Goal: Task Accomplishment & Management: Complete application form

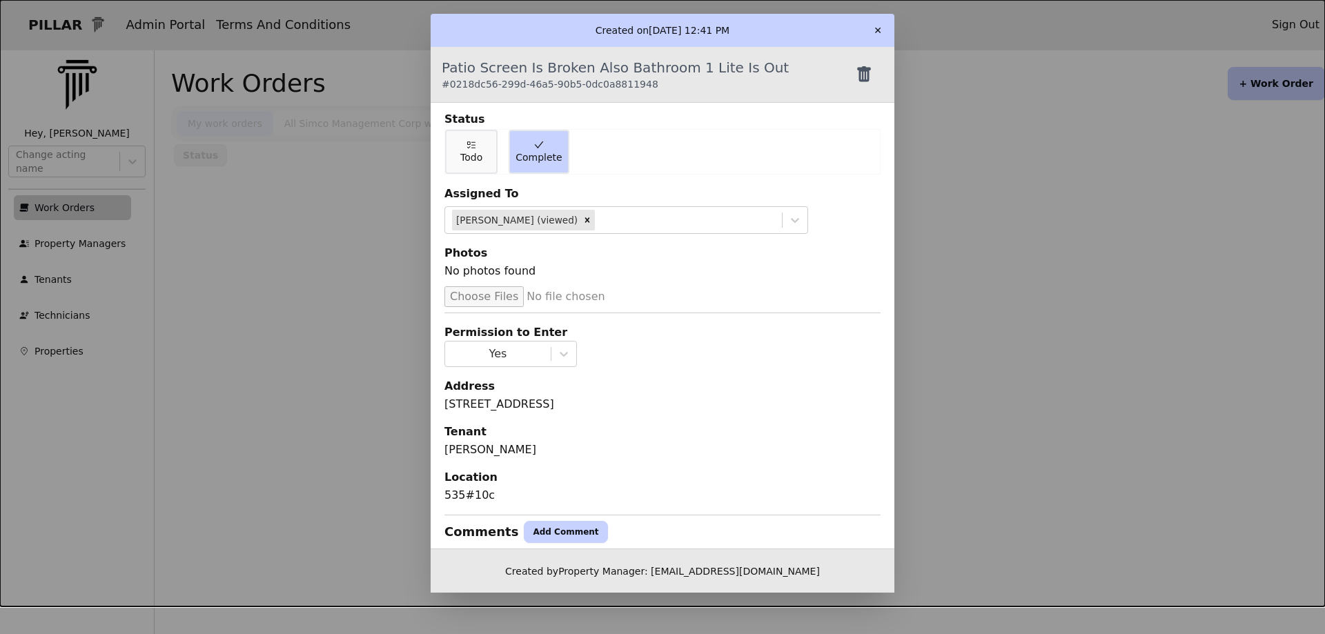
click at [877, 26] on button "✕" at bounding box center [878, 30] width 22 height 22
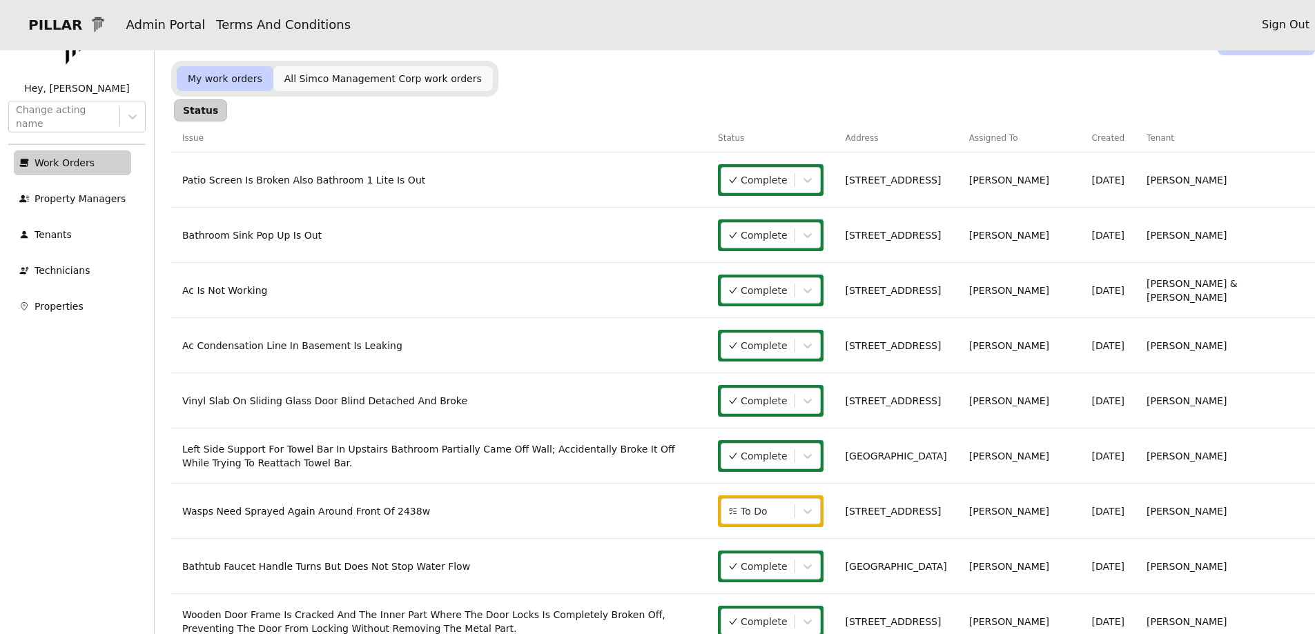
scroll to position [69, 0]
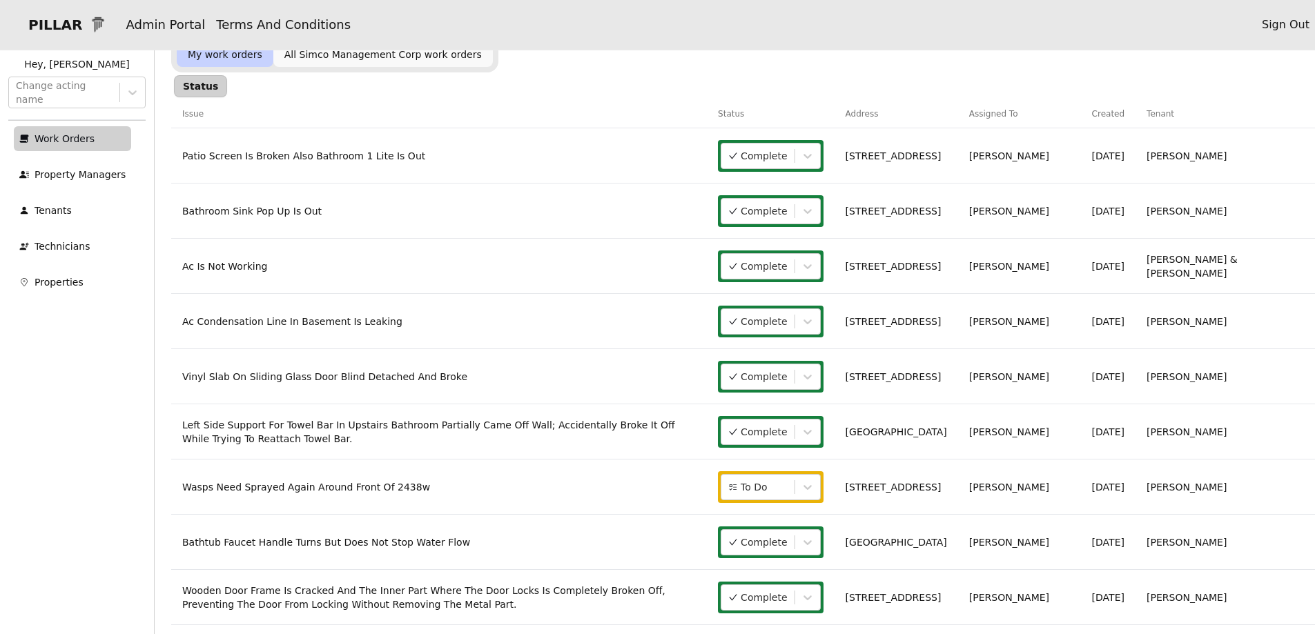
click at [326, 489] on link "Wasps Need Sprayed Again Around Front Of 2438w" at bounding box center [306, 487] width 248 height 11
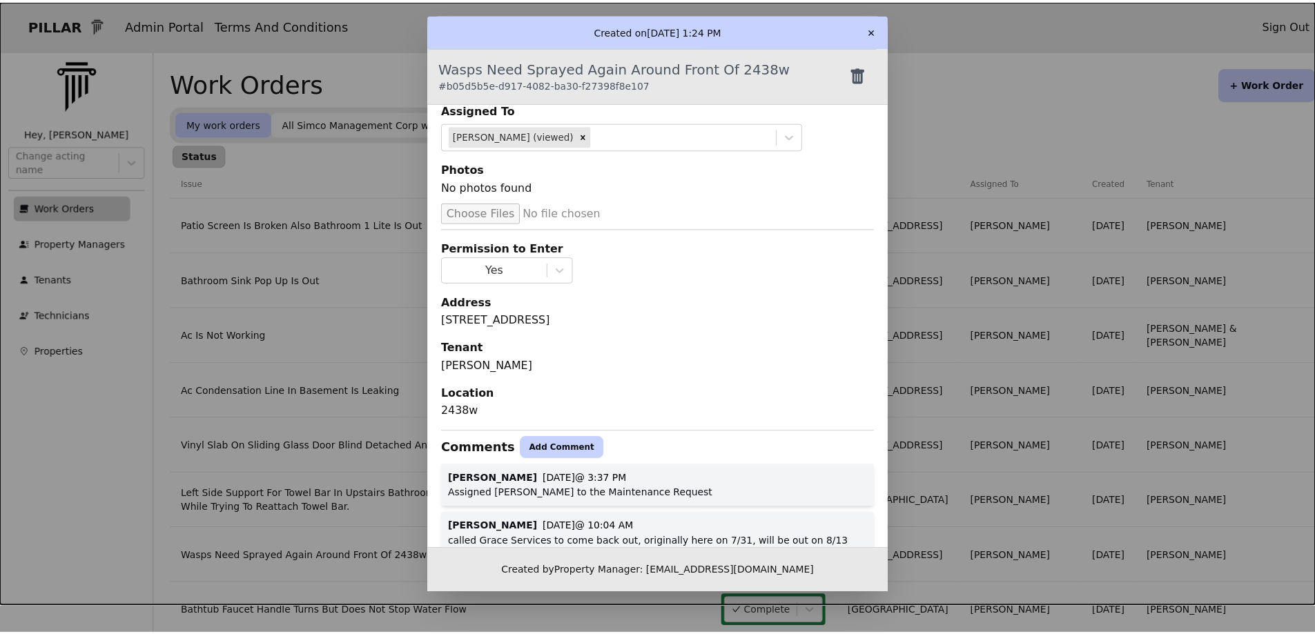
scroll to position [170, 0]
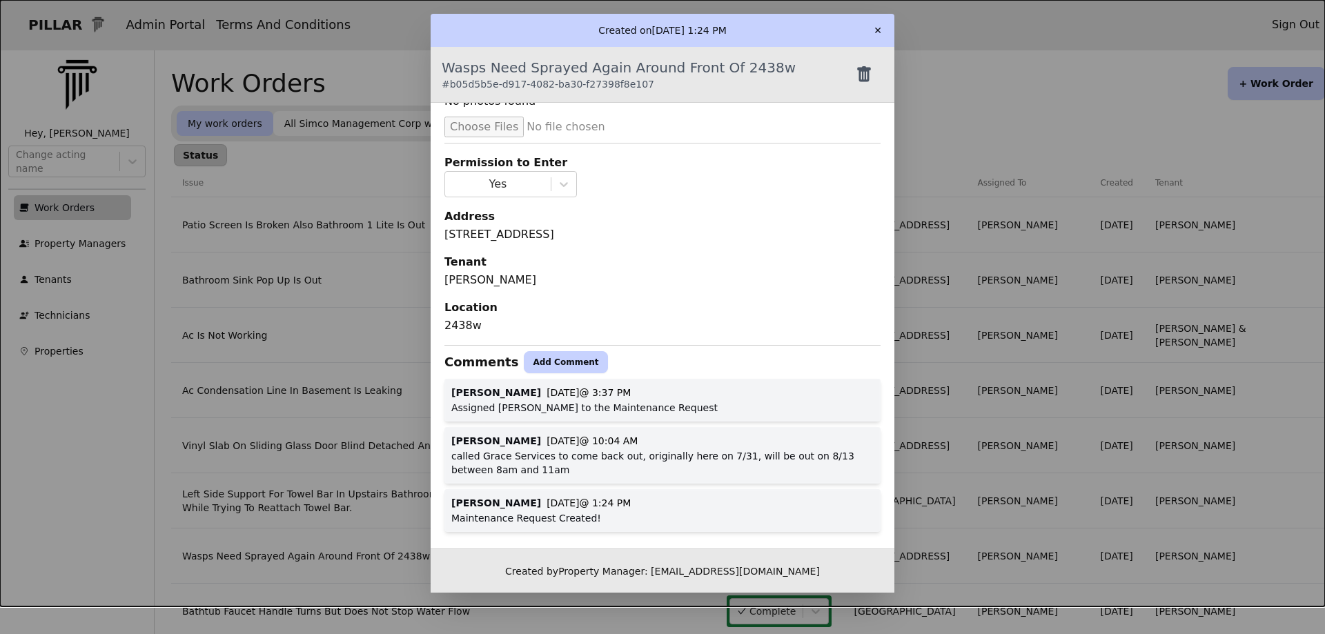
click at [543, 362] on button "Add Comment" at bounding box center [566, 362] width 84 height 22
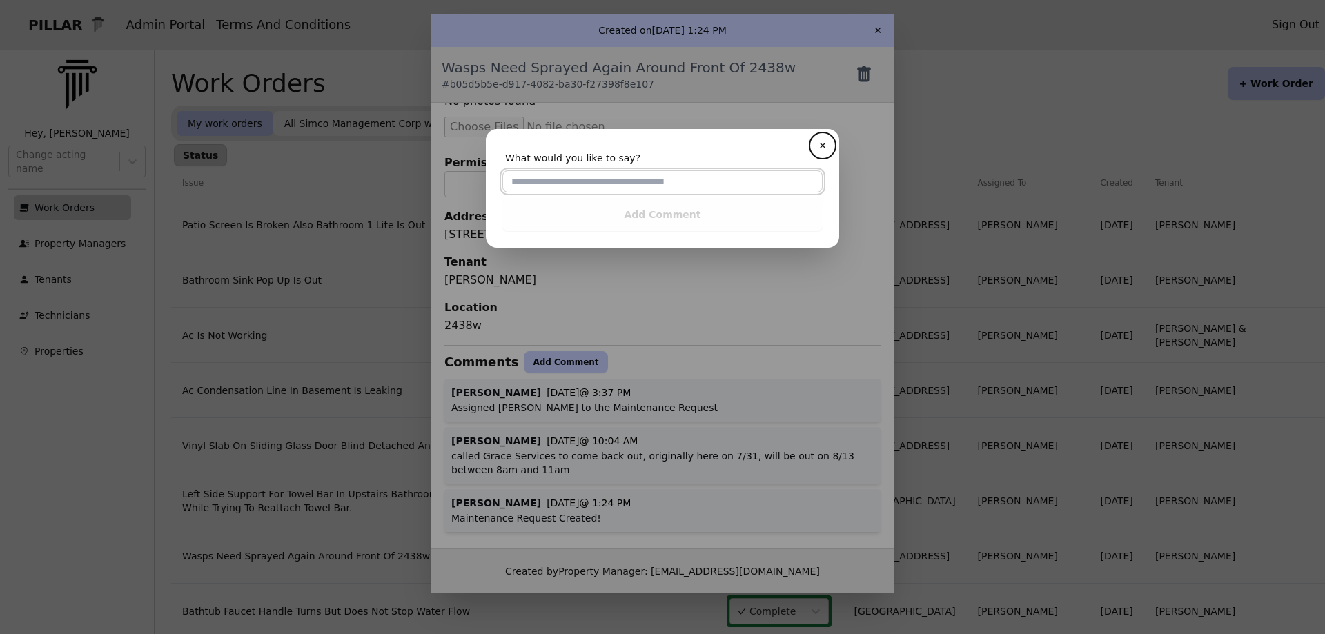
click at [525, 182] on input "text" at bounding box center [662, 181] width 320 height 22
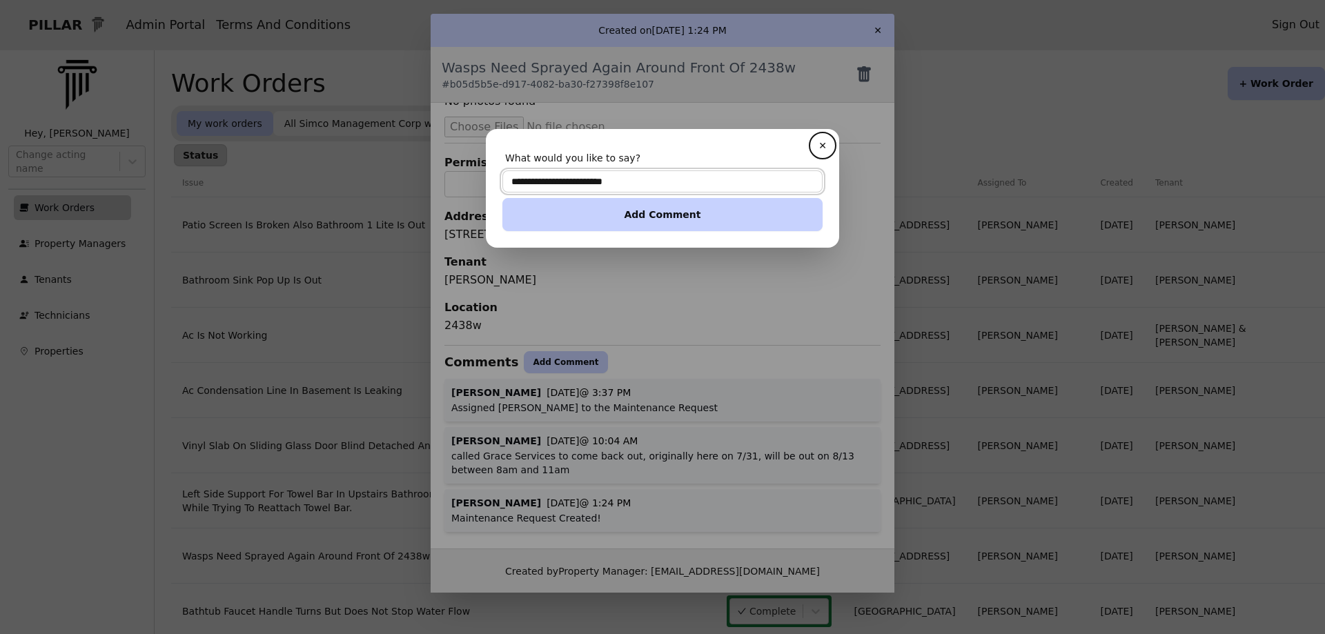
type input "**********"
click at [622, 214] on button "Add Comment" at bounding box center [662, 214] width 320 height 33
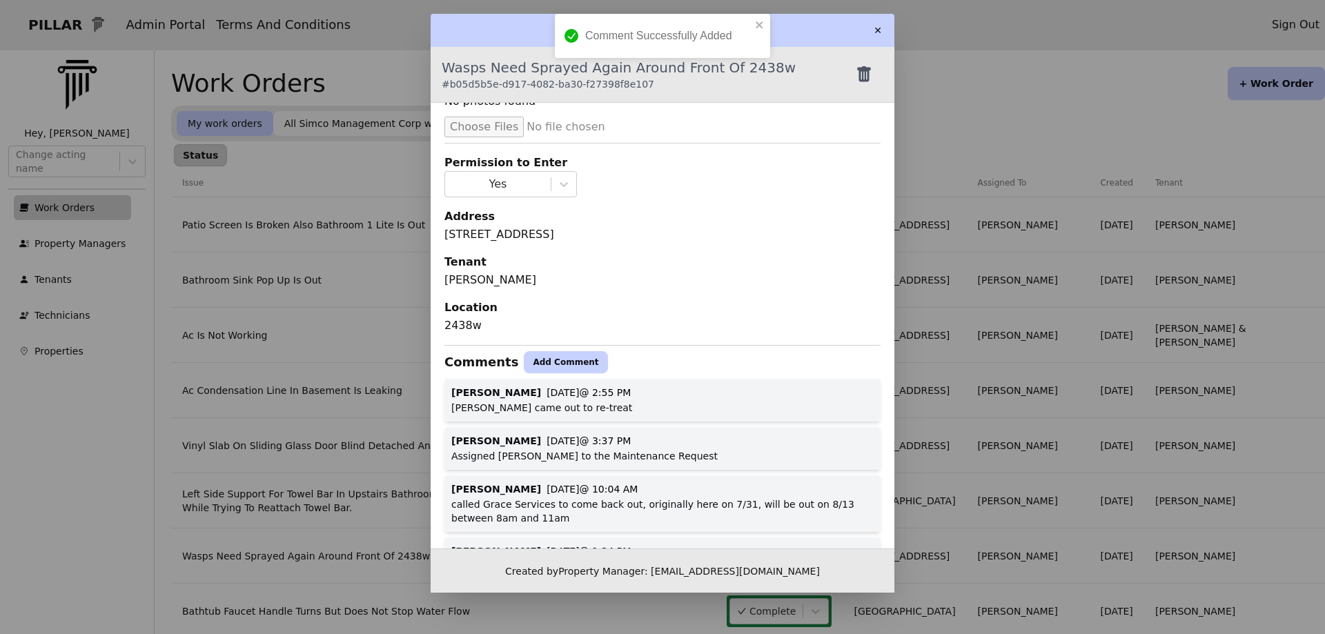
click at [872, 34] on button "✕" at bounding box center [878, 30] width 22 height 22
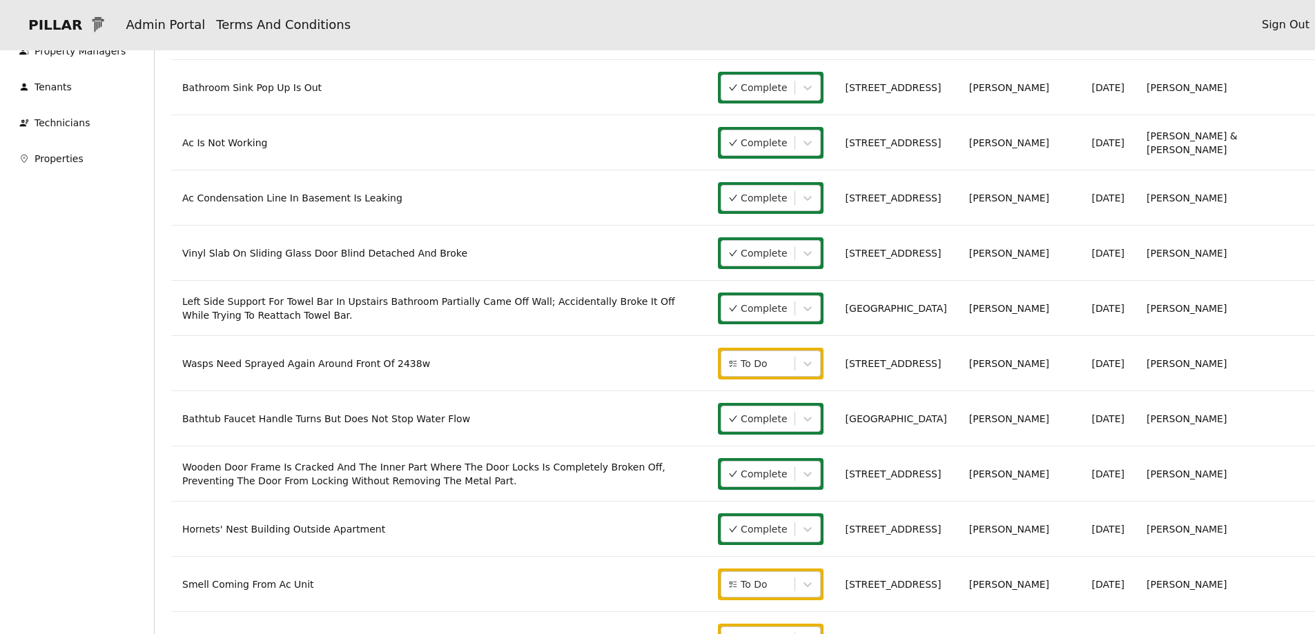
scroll to position [207, 0]
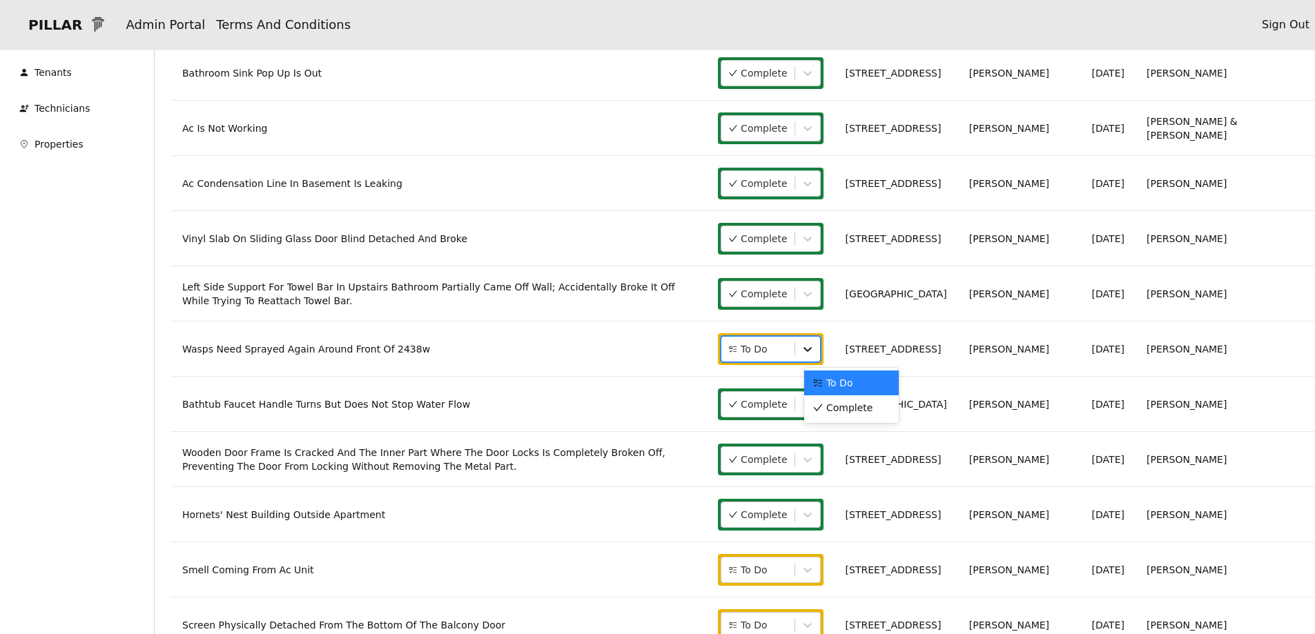
click at [814, 350] on icon at bounding box center [808, 349] width 14 height 14
click at [866, 407] on span "Complete" at bounding box center [849, 408] width 46 height 14
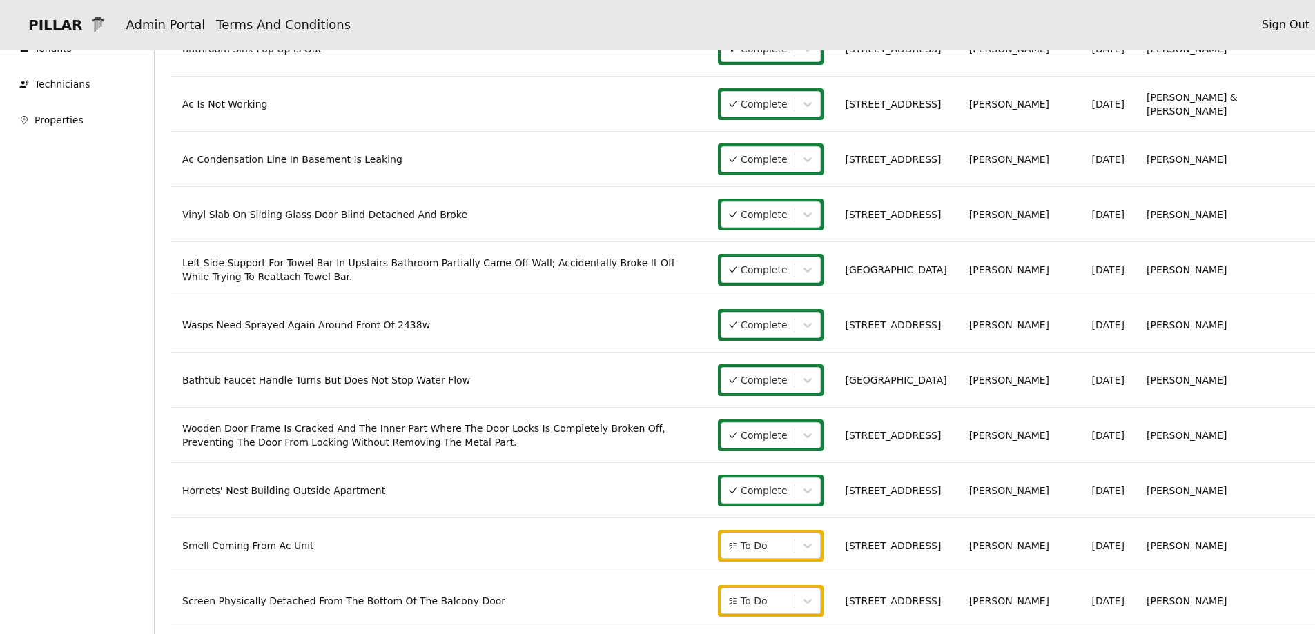
scroll to position [276, 0]
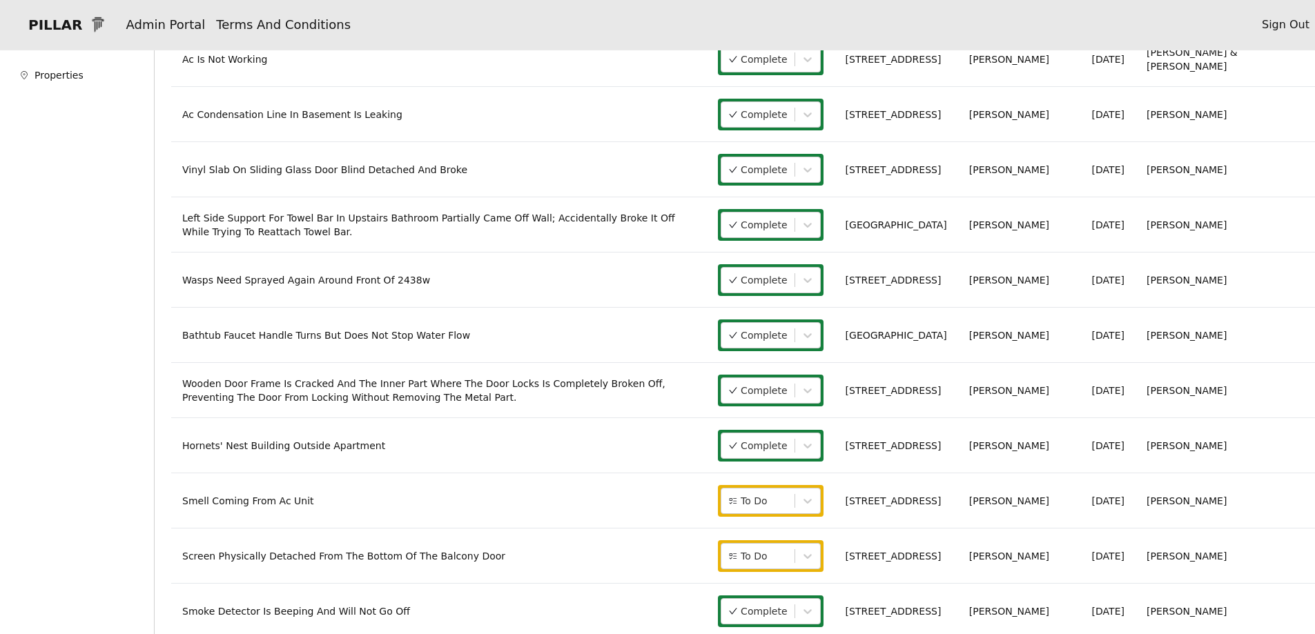
click at [373, 553] on link "Screen Physically Detached From The Bottom Of The Balcony Door" at bounding box center [343, 556] width 323 height 11
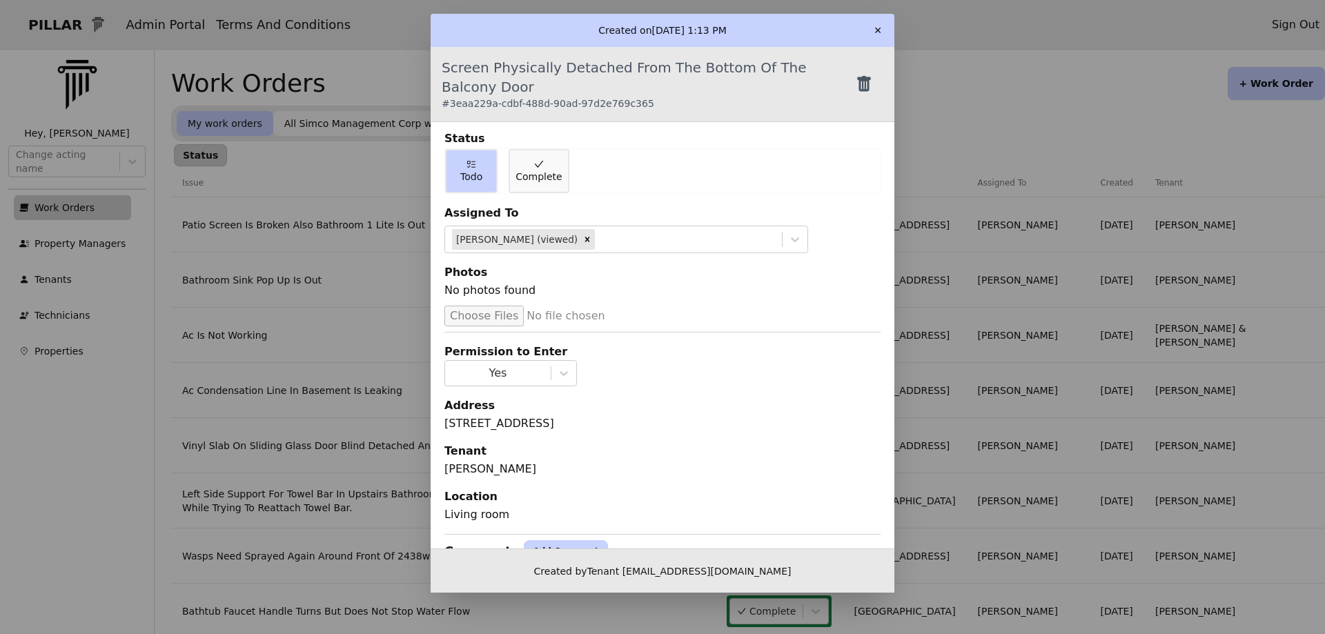
click at [874, 31] on button "✕" at bounding box center [878, 30] width 22 height 22
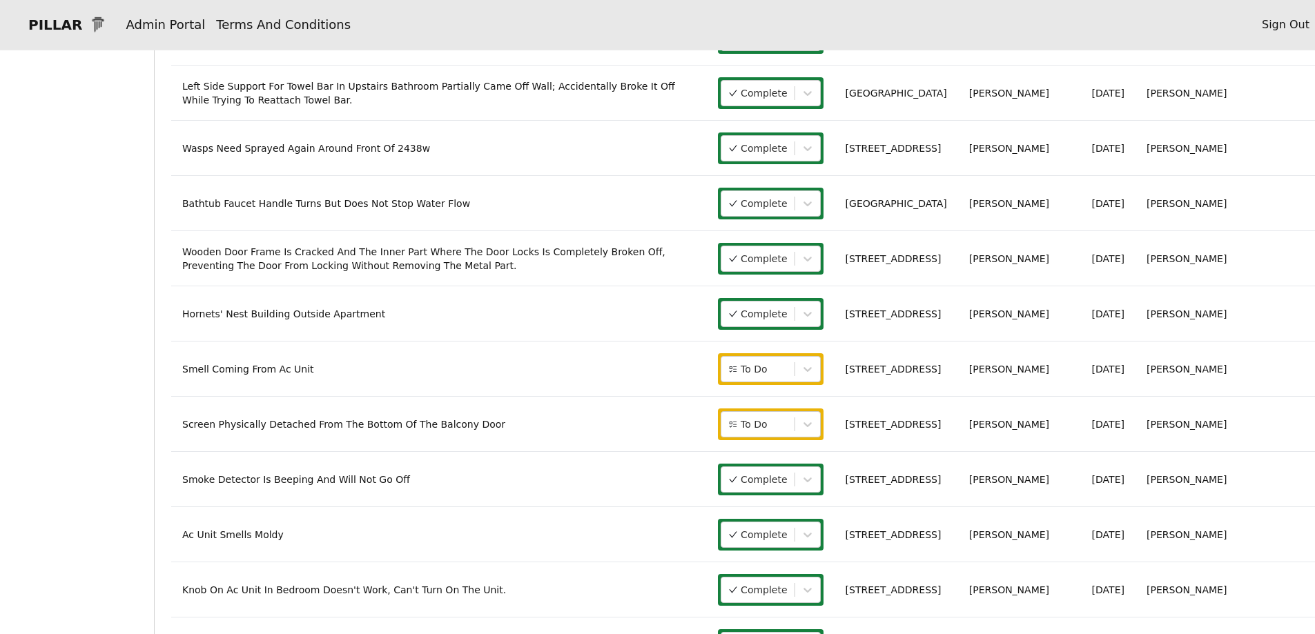
scroll to position [414, 0]
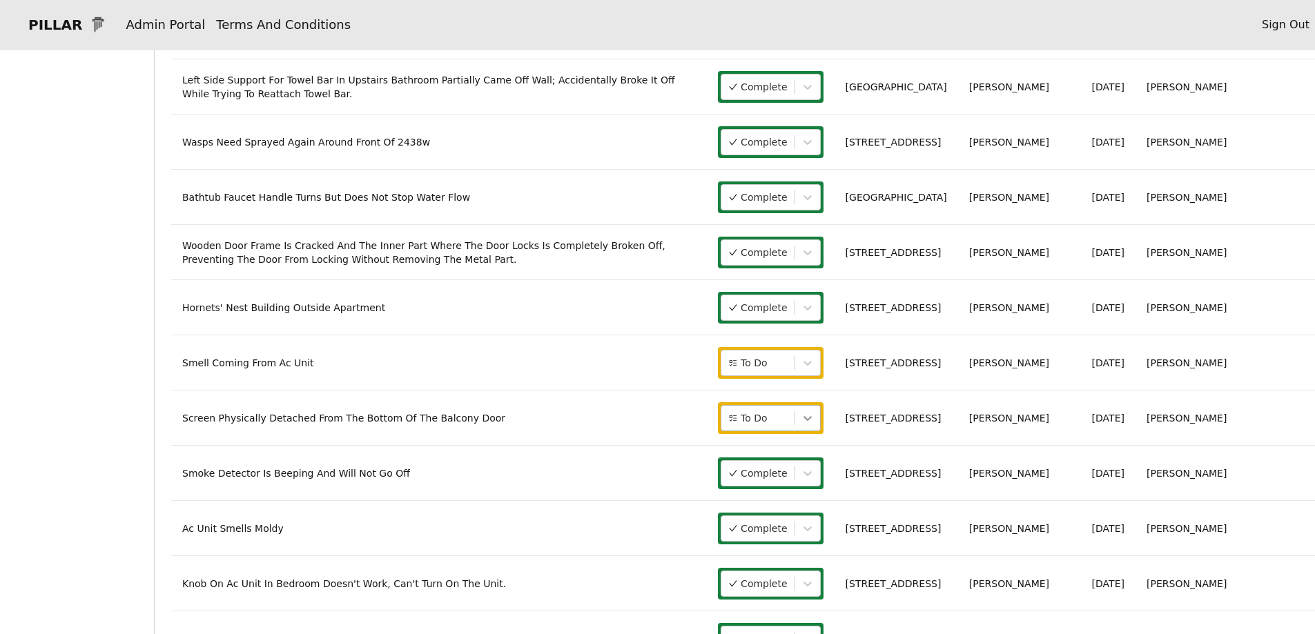
click at [814, 415] on icon at bounding box center [808, 418] width 14 height 14
click at [858, 476] on span "Complete" at bounding box center [849, 477] width 46 height 14
click at [282, 363] on link "Smell Coming From Ac Unit" at bounding box center [248, 363] width 132 height 11
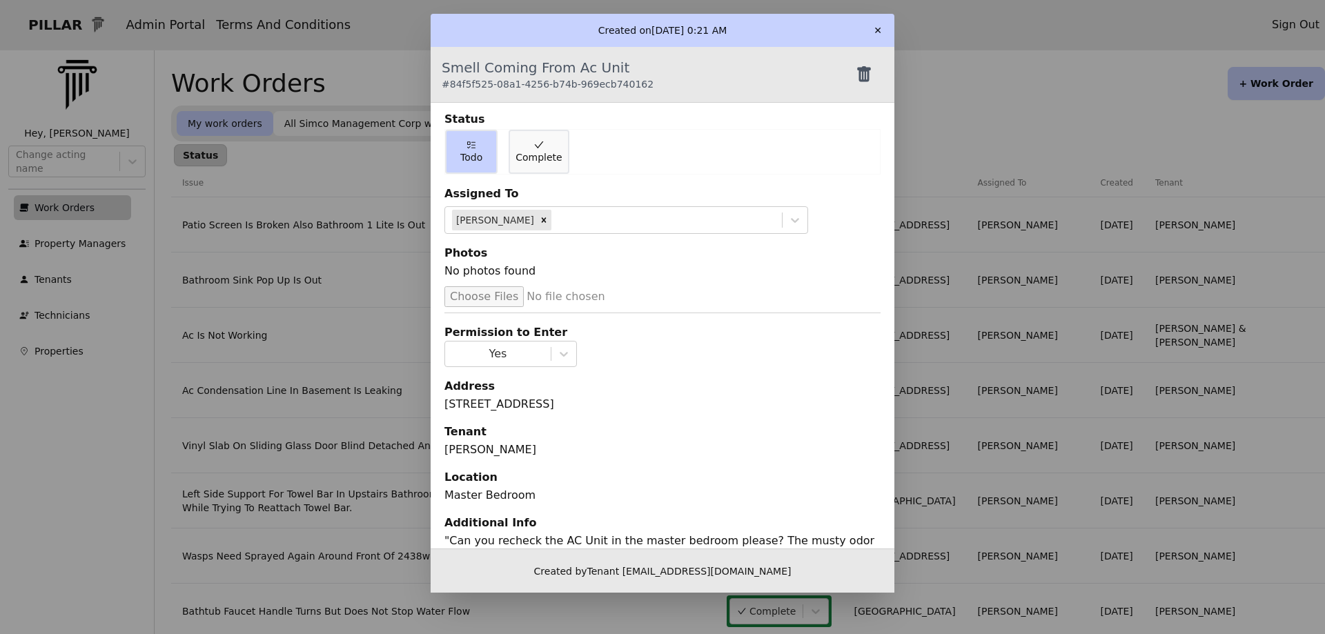
click at [880, 26] on button "✕" at bounding box center [878, 30] width 22 height 22
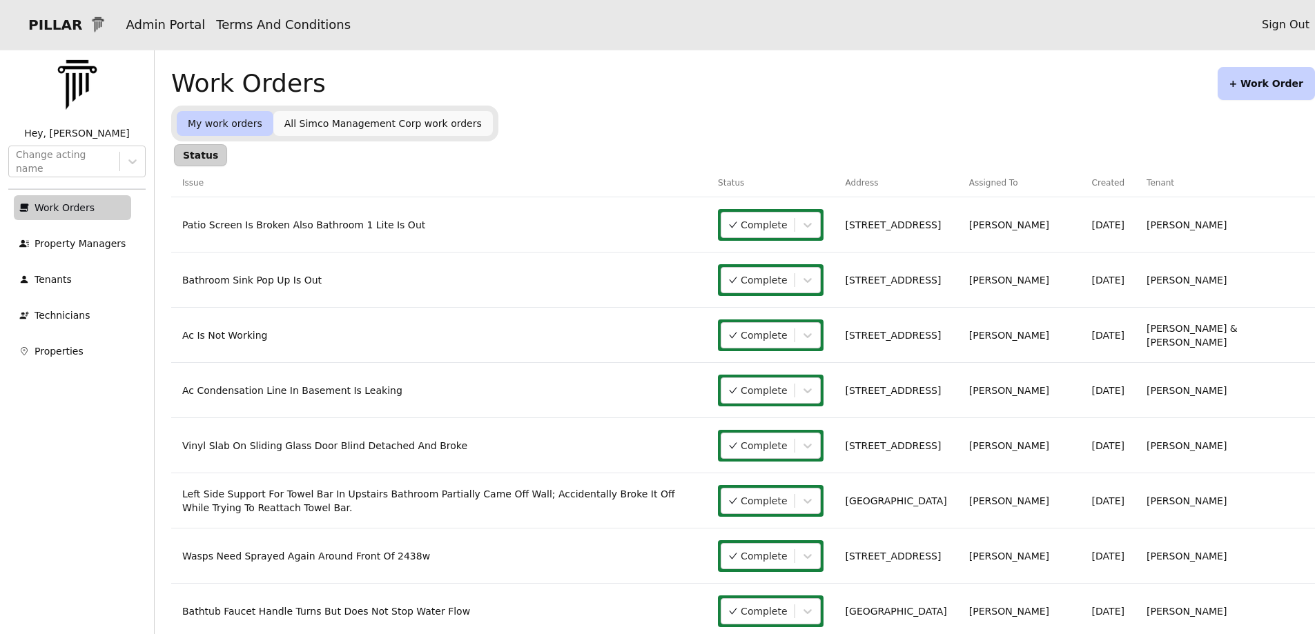
click at [1240, 88] on button "+ Work Order" at bounding box center [1265, 83] width 97 height 33
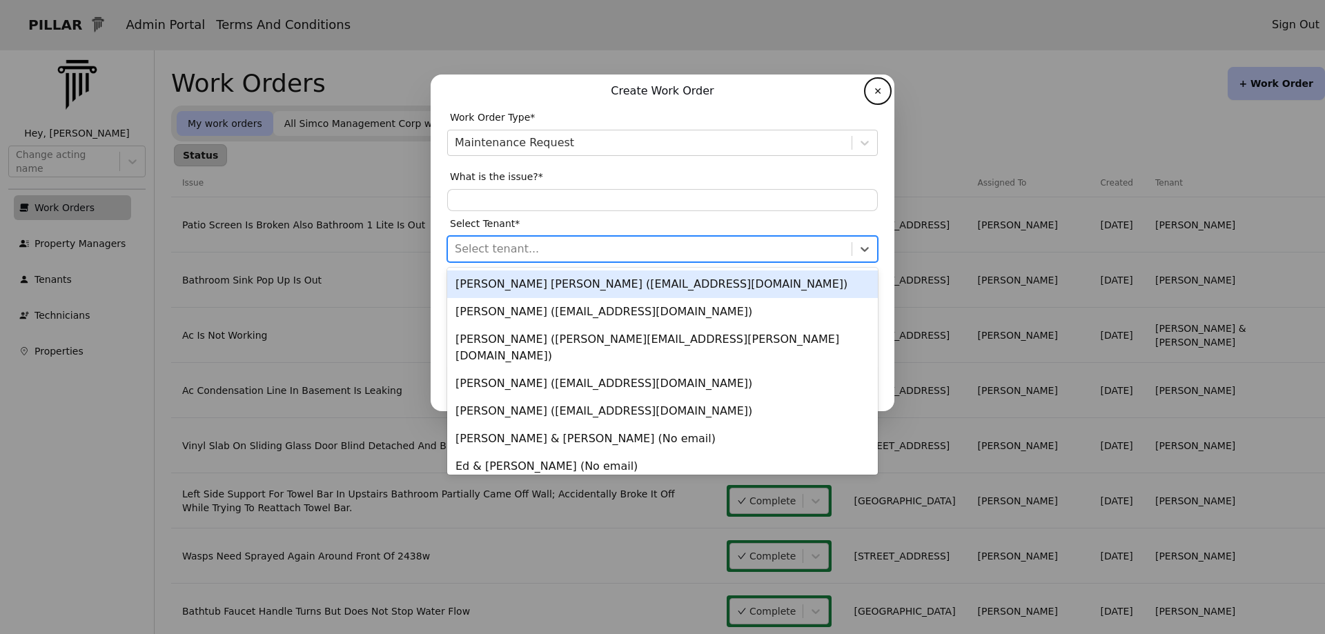
click at [468, 247] on div at bounding box center [650, 248] width 390 height 19
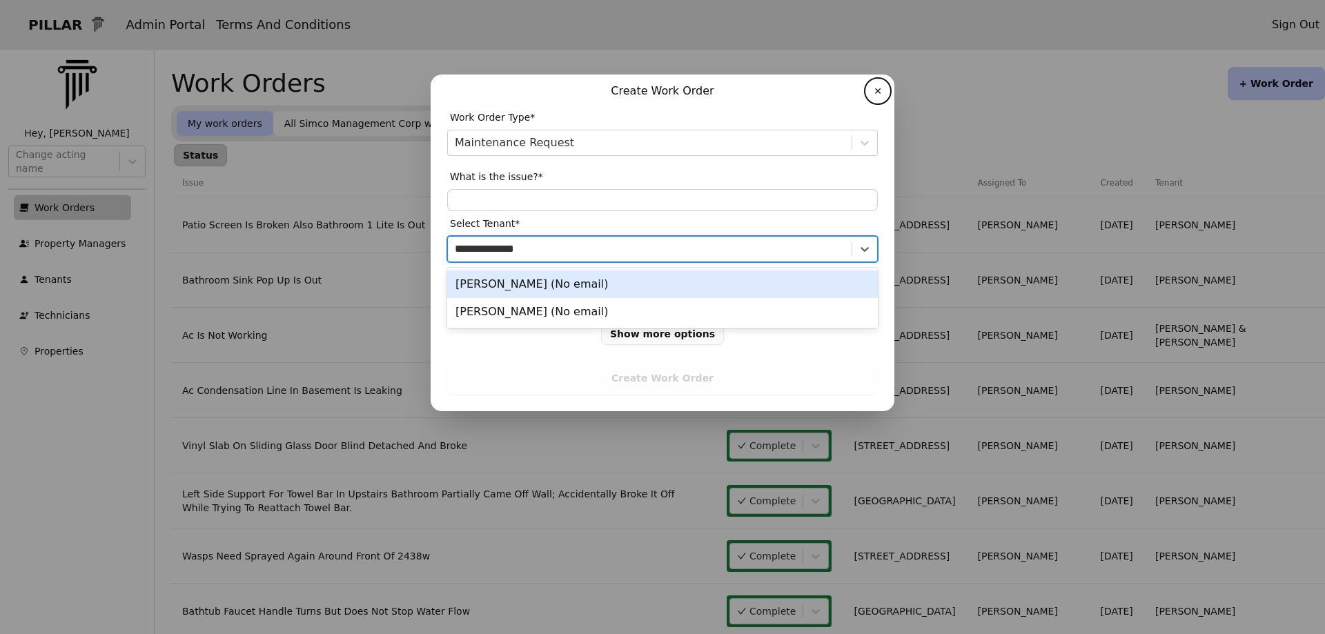
type input "**********"
click at [491, 285] on div "Sharon Sundelin (No email)" at bounding box center [662, 285] width 431 height 28
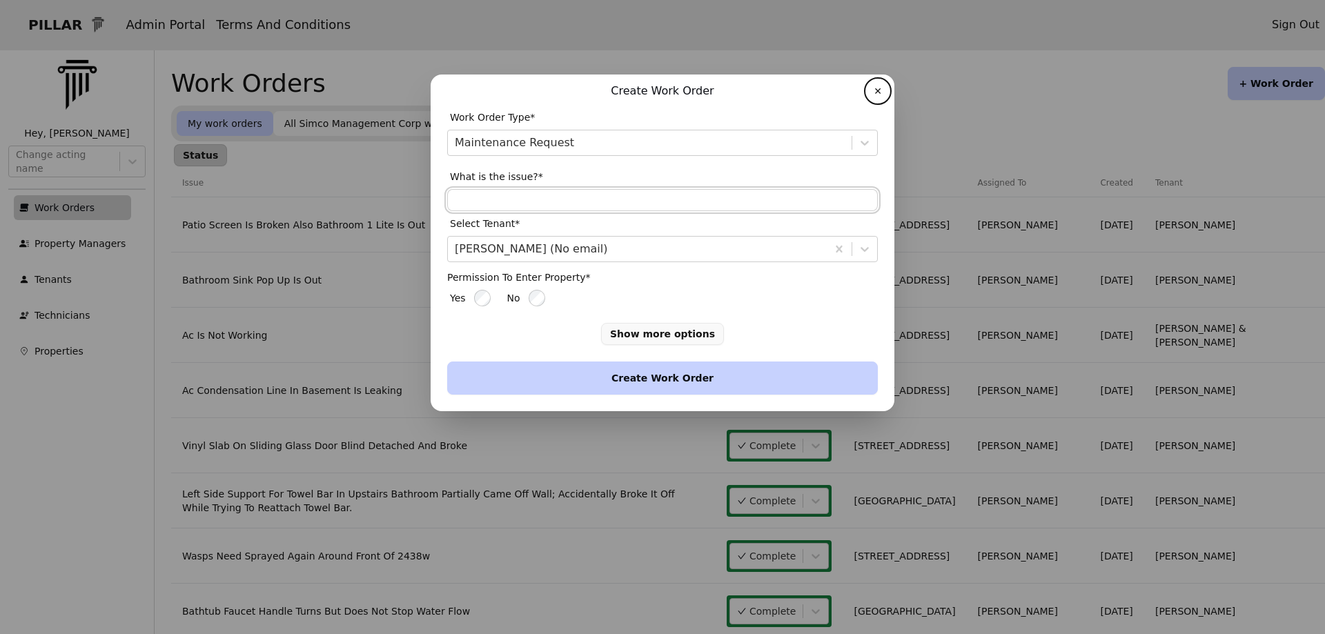
click at [474, 208] on input "text" at bounding box center [662, 200] width 431 height 22
type input "**********"
click at [540, 371] on button "Create Work Order" at bounding box center [662, 378] width 431 height 33
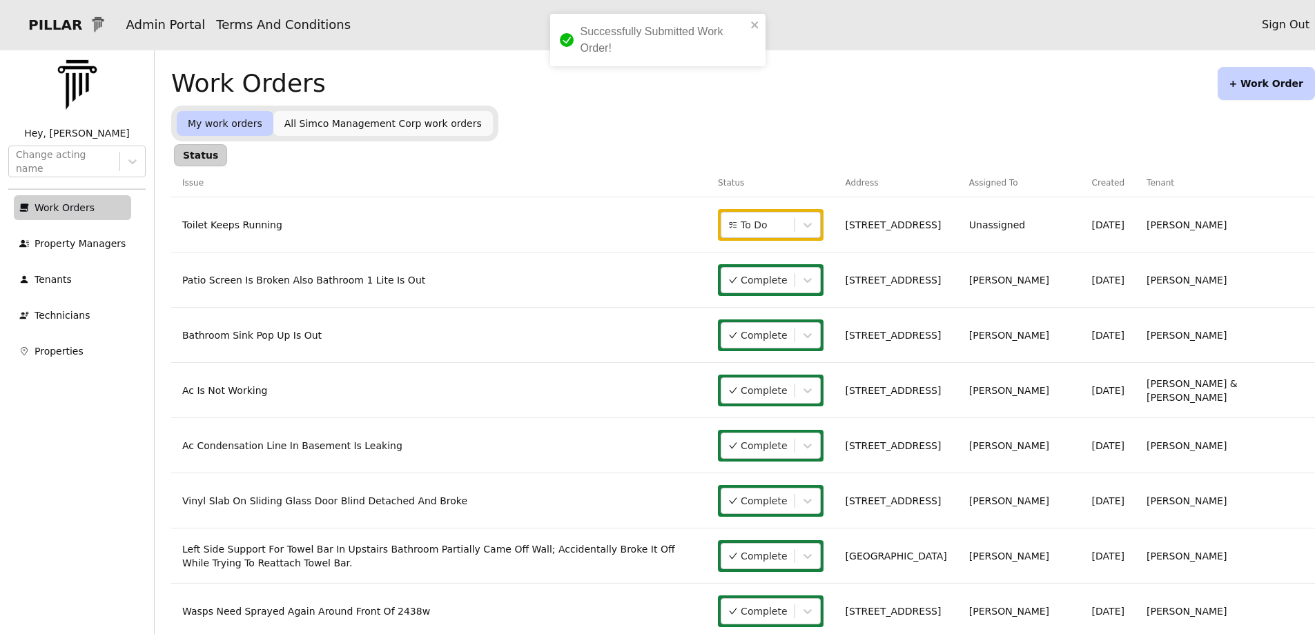
click at [273, 226] on td "Toilet Keeps Running" at bounding box center [439, 224] width 536 height 55
click at [255, 228] on link "Toilet Keeps Running" at bounding box center [232, 224] width 100 height 11
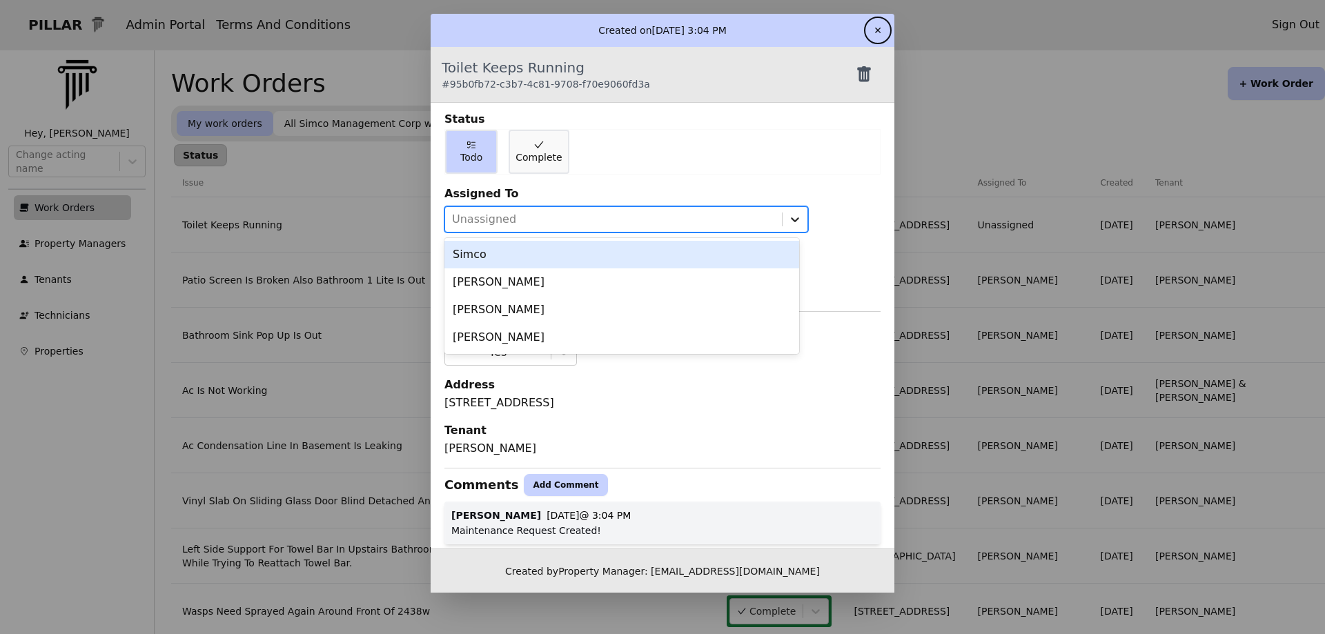
click at [788, 222] on icon at bounding box center [795, 220] width 14 height 14
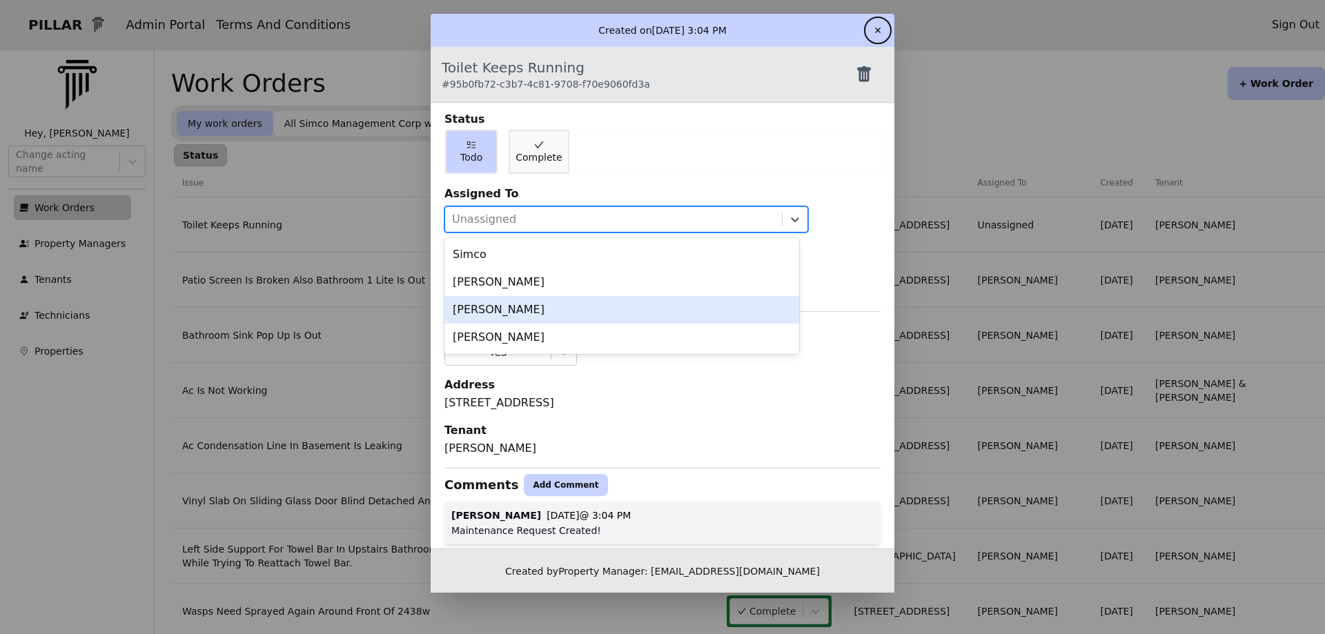
click at [480, 306] on div "[PERSON_NAME]" at bounding box center [621, 310] width 355 height 28
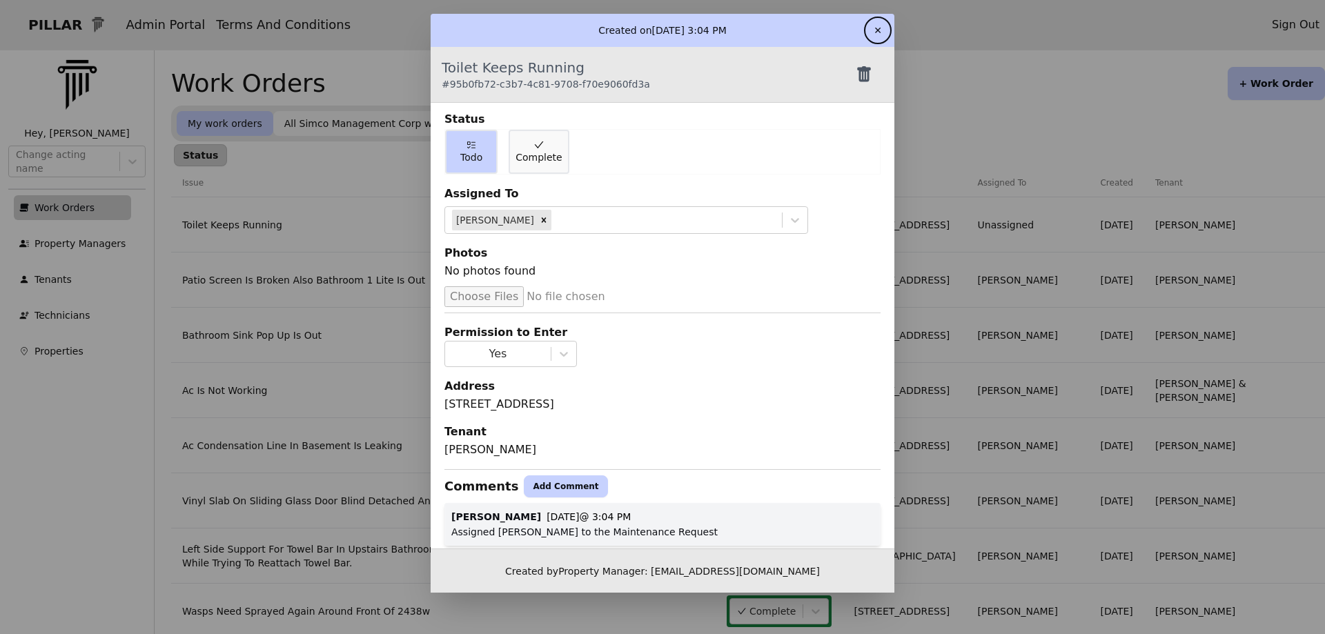
click at [874, 31] on button "✕" at bounding box center [878, 30] width 22 height 22
